Goal: Task Accomplishment & Management: Manage account settings

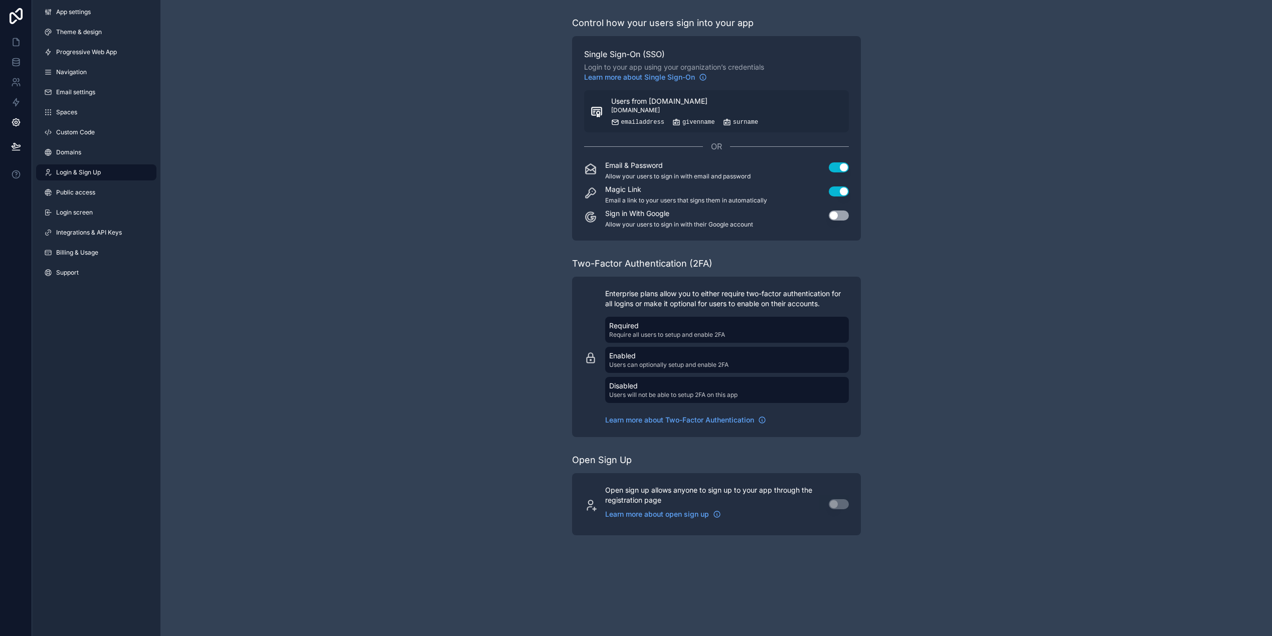
click at [450, 144] on div "Control how your users sign into your app Single Sign-On (SSO) Login to your ap…" at bounding box center [716, 276] width 1112 height 552
click at [621, 113] on span "[DOMAIN_NAME]" at bounding box center [635, 110] width 49 height 8
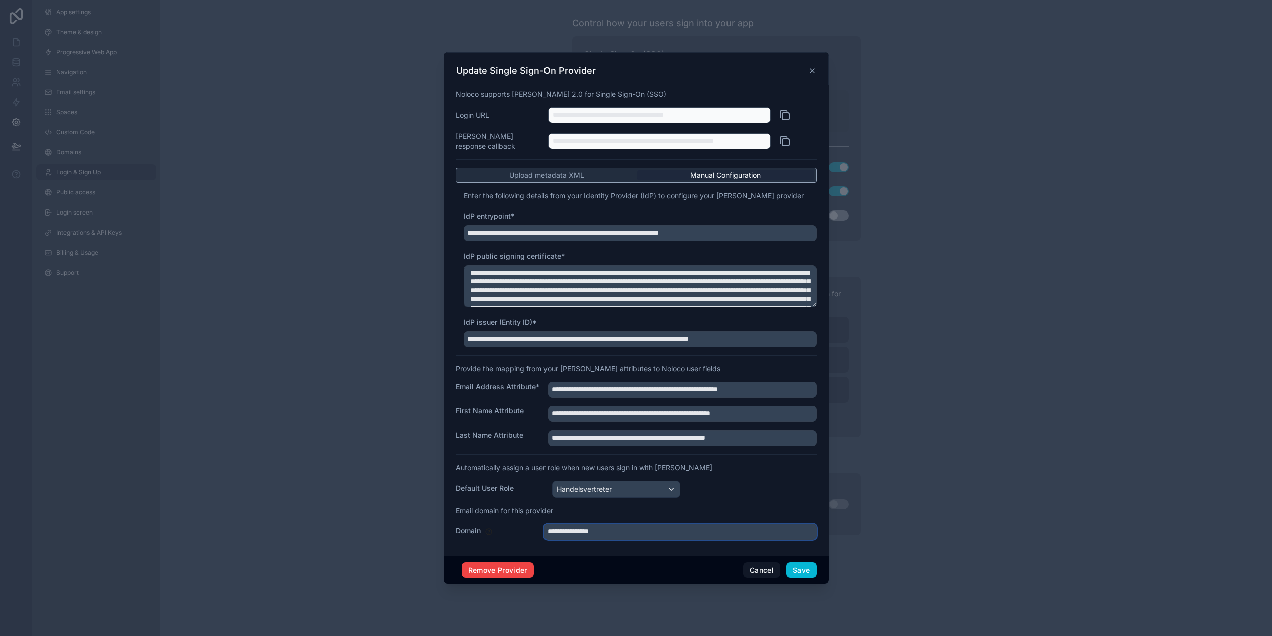
drag, startPoint x: 610, startPoint y: 537, endPoint x: 500, endPoint y: 534, distance: 109.4
click at [500, 534] on div "**********" at bounding box center [636, 532] width 361 height 16
click at [804, 75] on div "Update Single Sign-On Provider" at bounding box center [636, 71] width 360 height 12
click at [810, 73] on icon at bounding box center [812, 71] width 4 height 4
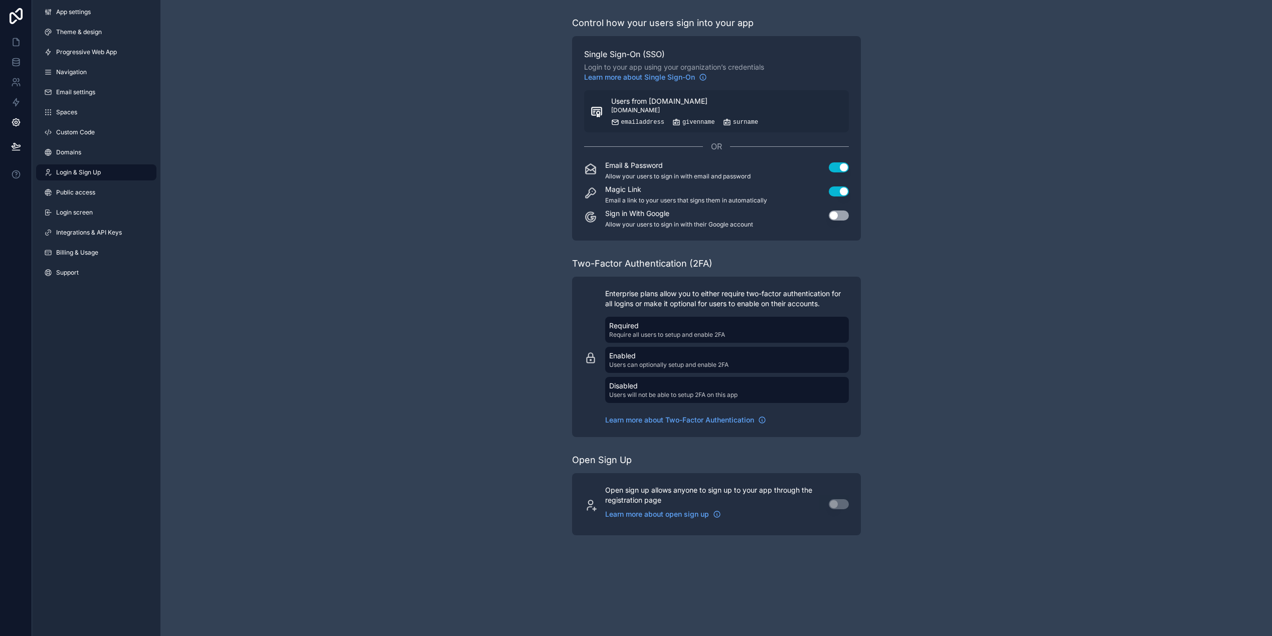
click at [376, 170] on div "Control how your users sign into your app Single Sign-On (SSO) Login to your ap…" at bounding box center [716, 276] width 1112 height 552
click at [1009, 205] on div "Control how your users sign into your app Single Sign-On (SSO) Login to your ap…" at bounding box center [716, 276] width 1112 height 552
click at [262, 219] on div "Control how your users sign into your app Single Sign-On (SSO) Login to your ap…" at bounding box center [716, 276] width 1112 height 552
click at [388, 144] on div "Control how your users sign into your app Single Sign-On (SSO) Login to your ap…" at bounding box center [716, 276] width 1112 height 552
click at [640, 103] on span "Users from [DOMAIN_NAME]" at bounding box center [659, 101] width 96 height 10
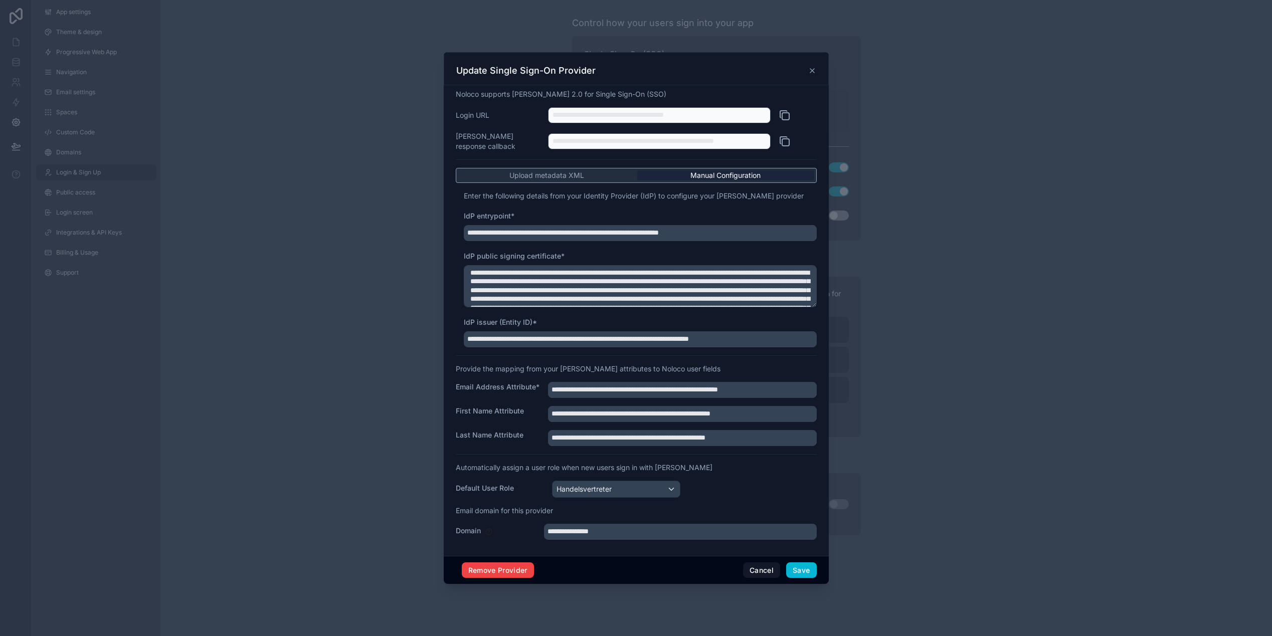
scroll to position [8, 0]
click at [808, 71] on icon at bounding box center [812, 71] width 8 height 8
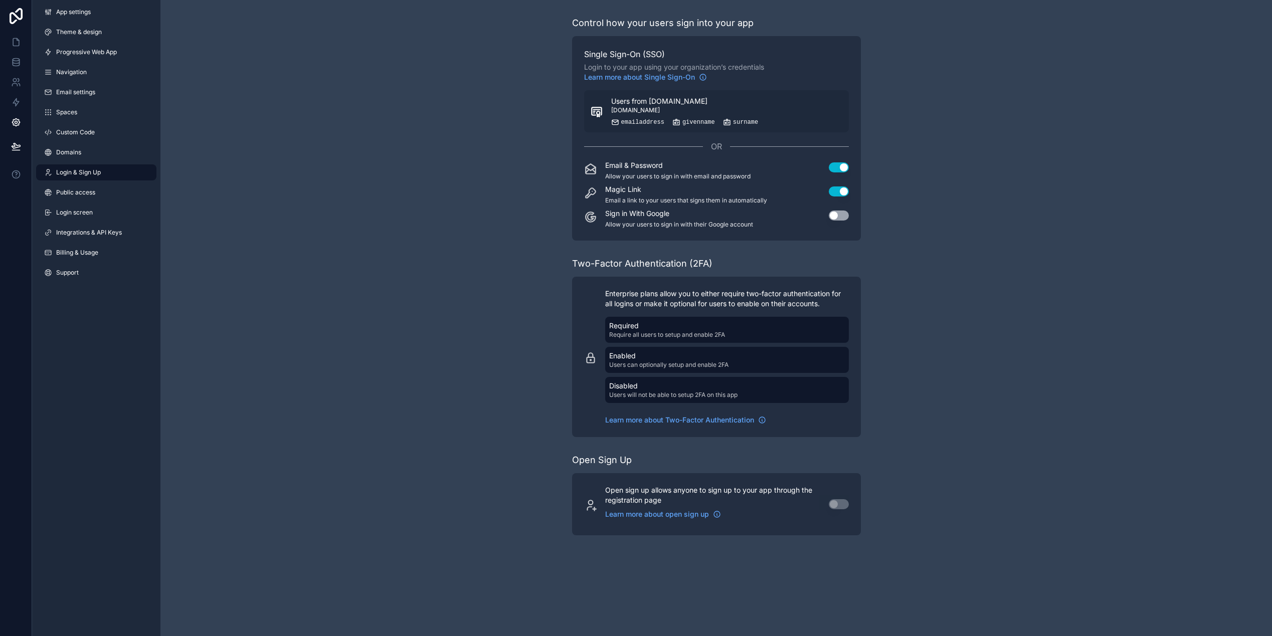
click at [329, 153] on div "Control how your users sign into your app Single Sign-On (SSO) Login to your ap…" at bounding box center [716, 276] width 1112 height 552
drag, startPoint x: 1018, startPoint y: 405, endPoint x: 1071, endPoint y: 409, distance: 53.3
click at [1018, 405] on div "Control how your users sign into your app Single Sign-On (SSO) Login to your ap…" at bounding box center [716, 276] width 1112 height 552
click at [351, 132] on div "Control how your users sign into your app Single Sign-On (SSO) Login to your ap…" at bounding box center [716, 276] width 1112 height 552
